Goal: Task Accomplishment & Management: Use online tool/utility

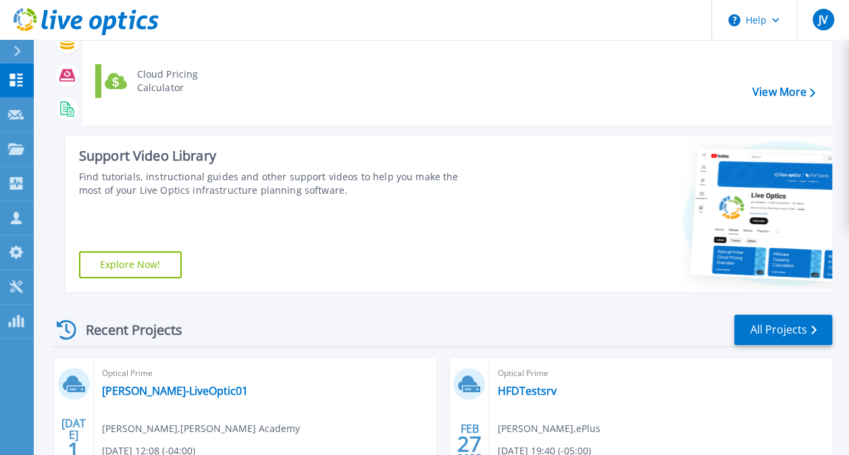
scroll to position [182, 0]
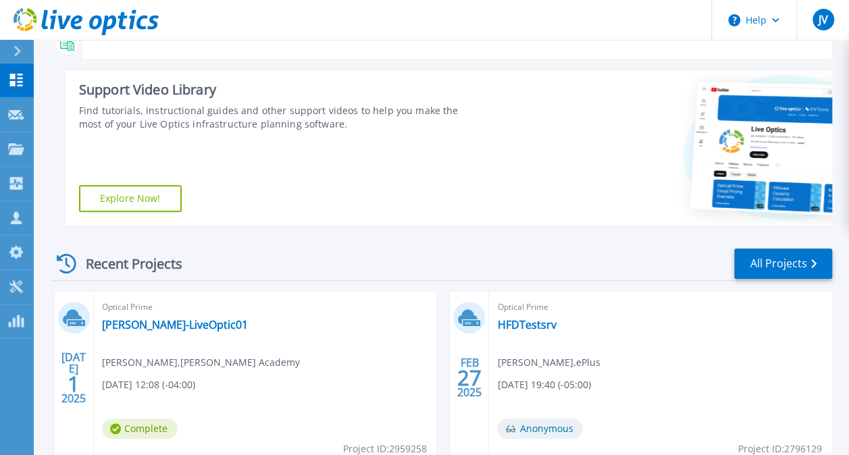
click at [134, 334] on div "Optical Prime Thayer-LiveOptic01 Kyle Spencer , Thayer Academy 07/01/2025, 12:0…" at bounding box center [265, 379] width 343 height 175
click at [159, 323] on link "[PERSON_NAME]-LiveOptic01" at bounding box center [175, 325] width 146 height 14
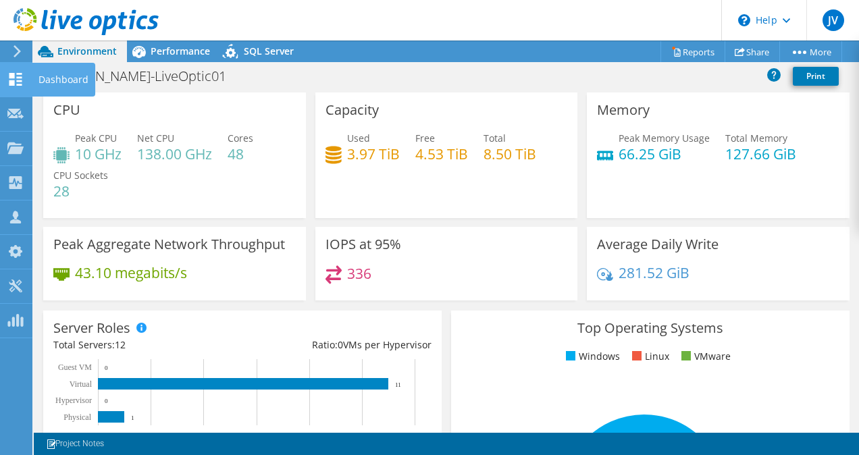
click at [39, 77] on div "Dashboard" at bounding box center [63, 80] width 63 height 34
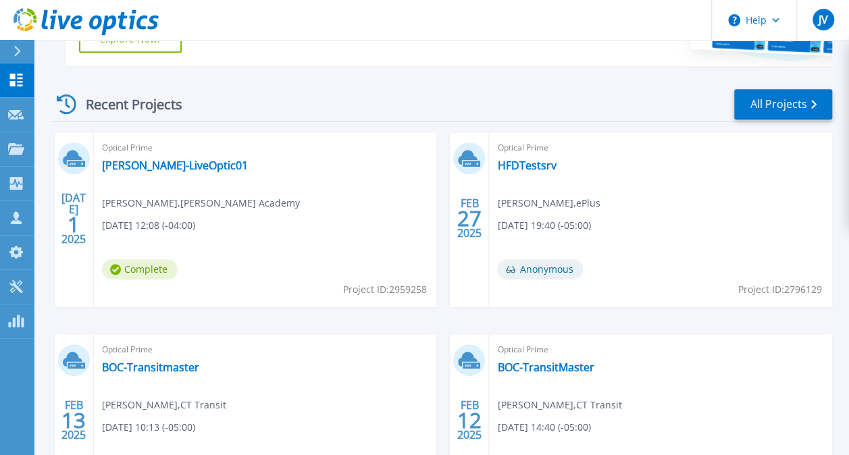
scroll to position [325, 0]
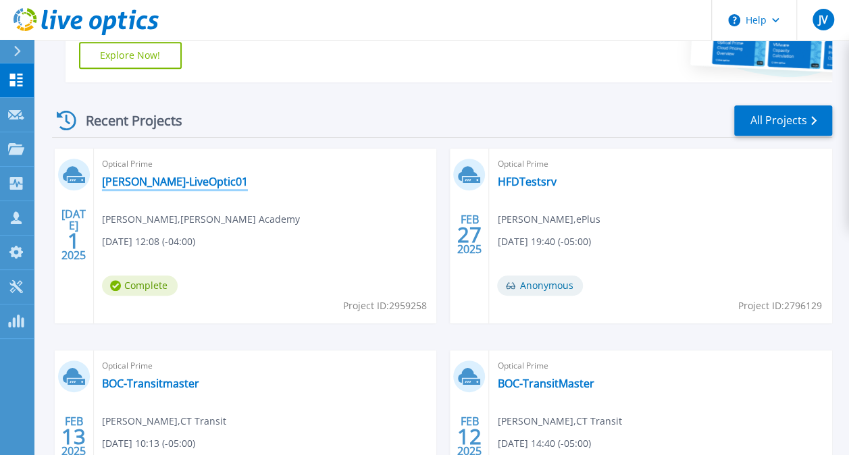
click at [150, 182] on link "[PERSON_NAME]-LiveOptic01" at bounding box center [175, 182] width 146 height 14
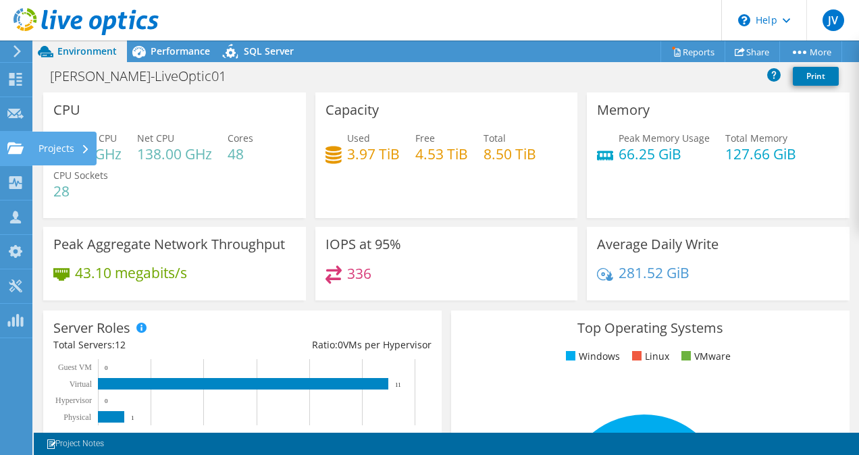
click at [11, 148] on use at bounding box center [15, 147] width 16 height 11
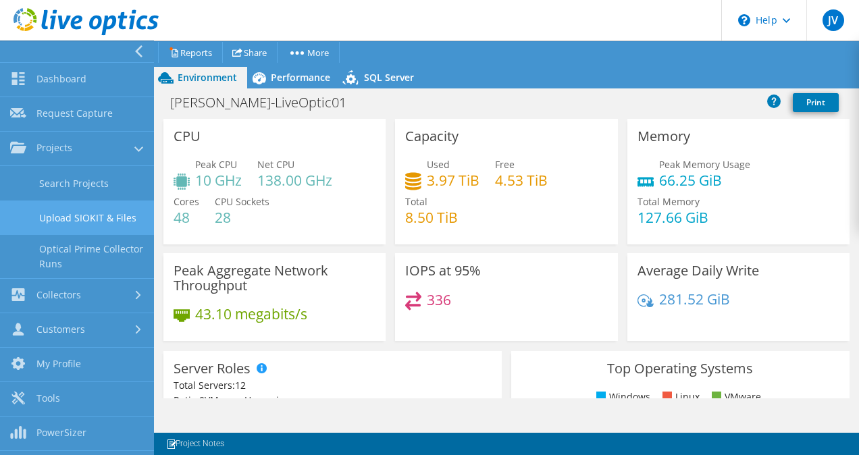
click at [61, 209] on link "Upload SIOKIT & Files" at bounding box center [77, 218] width 154 height 34
